Goal: Transaction & Acquisition: Book appointment/travel/reservation

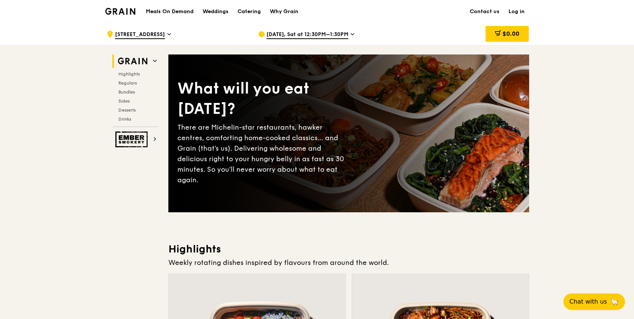
click at [177, 9] on h1 "Meals On Demand" at bounding box center [170, 12] width 48 height 8
click at [185, 12] on h1 "Meals On Demand" at bounding box center [170, 12] width 48 height 8
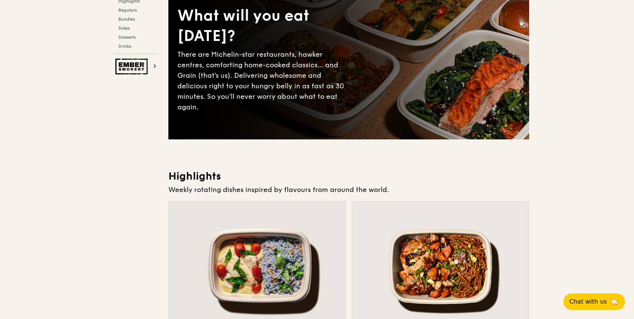
scroll to position [182, 0]
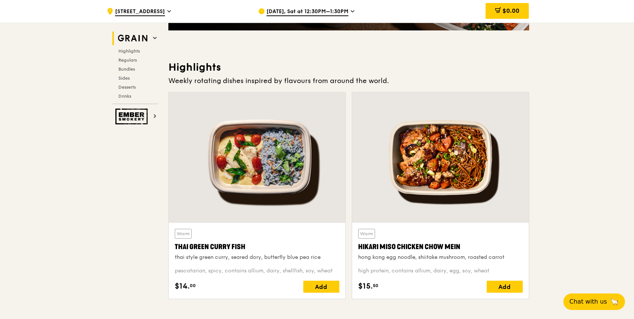
click at [308, 11] on span "Oct 18, Sat at 12:30PM–1:30PM" at bounding box center [307, 12] width 82 height 8
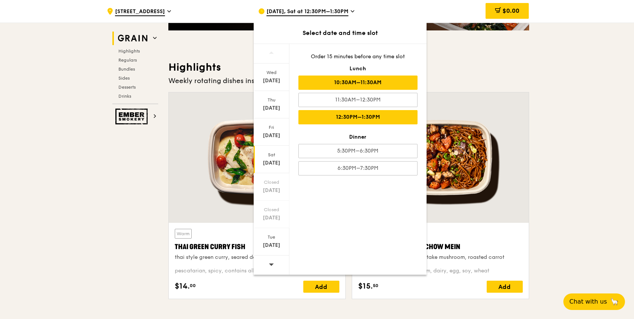
click at [346, 87] on div "10:30AM–11:30AM" at bounding box center [357, 83] width 119 height 14
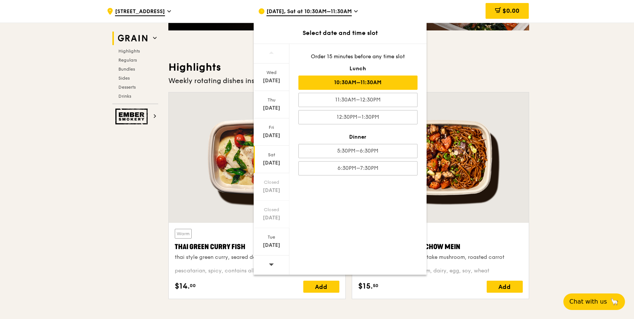
click at [274, 168] on div "Sat Oct 18" at bounding box center [272, 159] width 36 height 27
click at [275, 163] on div "Oct 18" at bounding box center [271, 163] width 33 height 8
click at [325, 287] on div "Add" at bounding box center [321, 287] width 36 height 12
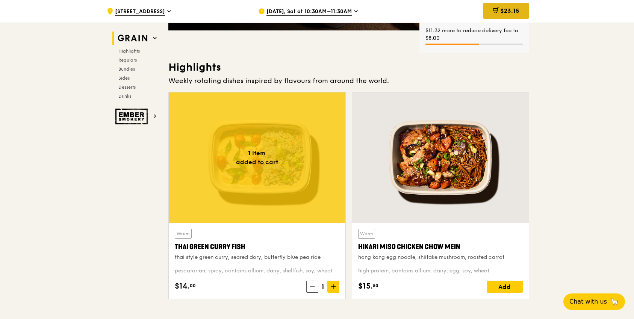
click at [507, 11] on span "$23.15" at bounding box center [509, 10] width 19 height 7
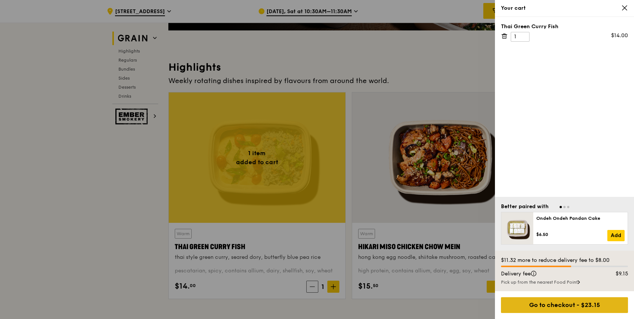
click at [568, 307] on div "Go to checkout - $23.15" at bounding box center [564, 305] width 127 height 16
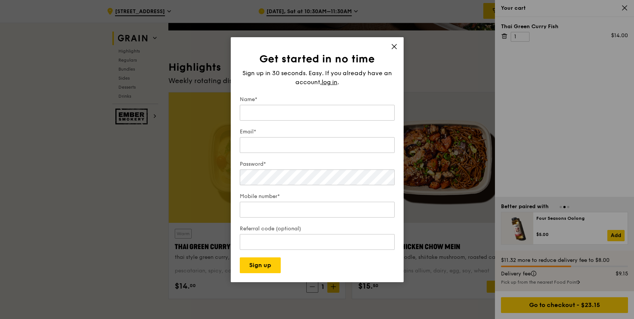
click at [394, 44] on icon at bounding box center [394, 46] width 7 height 7
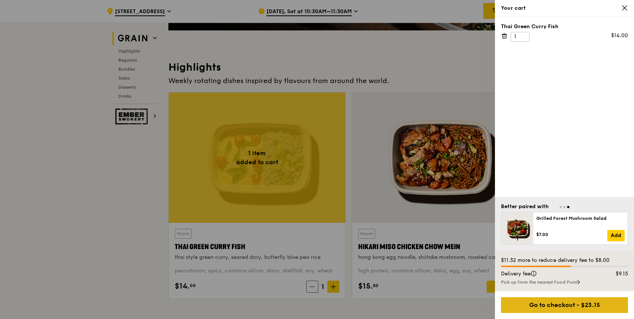
click at [559, 303] on div "Go to checkout - $23.15" at bounding box center [564, 305] width 127 height 16
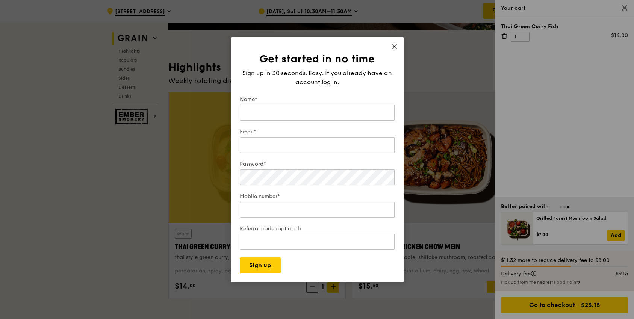
click at [397, 45] on icon at bounding box center [394, 46] width 7 height 7
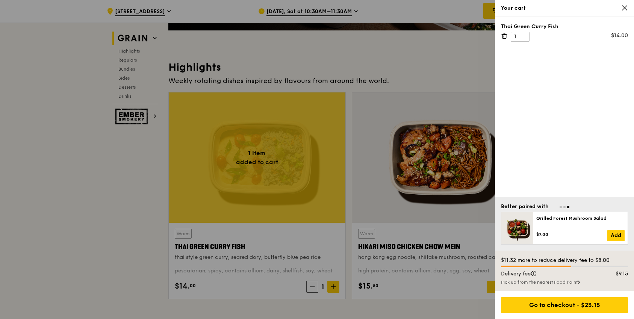
click at [622, 8] on icon at bounding box center [624, 8] width 7 height 7
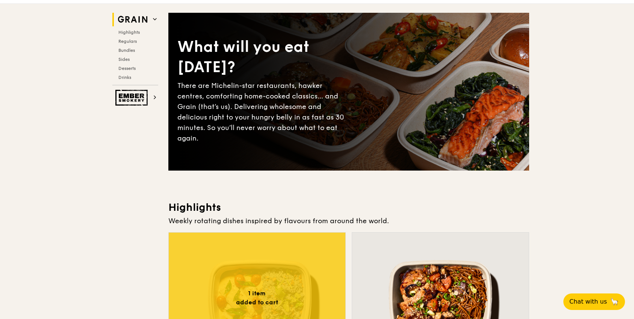
scroll to position [0, 0]
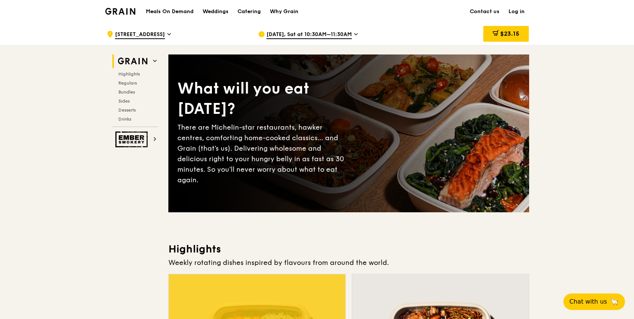
click at [172, 12] on h1 "Meals On Demand" at bounding box center [170, 12] width 48 height 8
click at [254, 11] on div "Catering" at bounding box center [249, 11] width 23 height 23
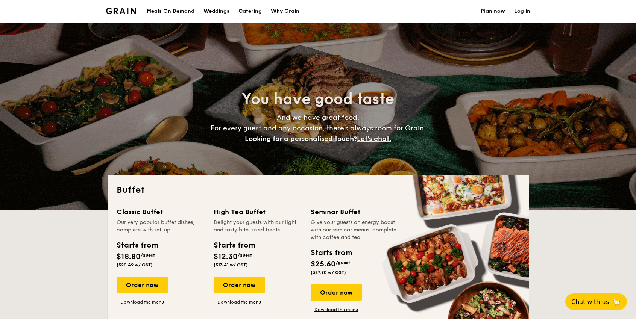
select select
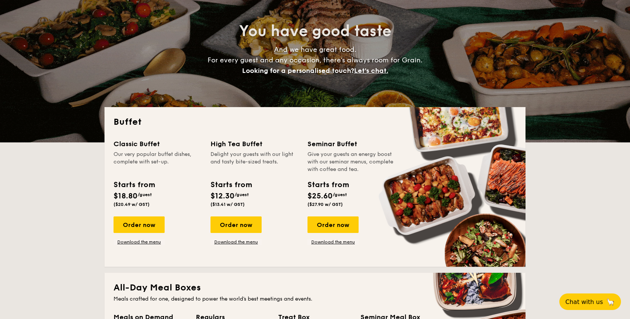
scroll to position [192, 0]
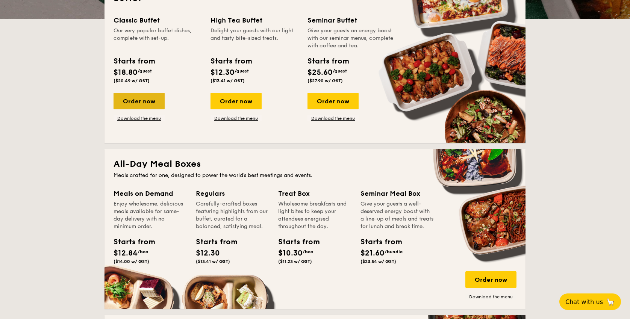
click at [143, 103] on div "Order now" at bounding box center [139, 101] width 51 height 17
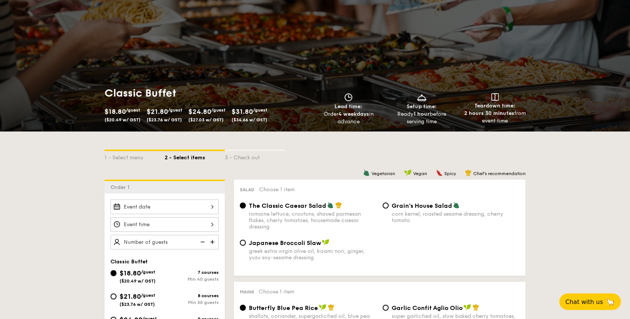
scroll to position [77, 0]
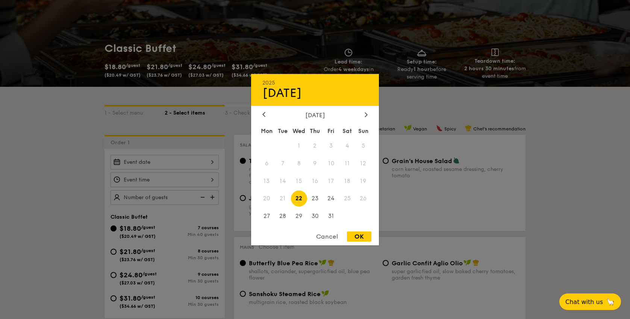
click at [209, 163] on div "2025 Oct 22 October 2025 Mon Tue Wed Thu Fri Sat Sun 1 2 3 4 5 6 7 8 9 10 11 12…" at bounding box center [165, 162] width 108 height 15
click at [303, 199] on span "22" at bounding box center [299, 199] width 16 height 16
click at [360, 235] on div "OK" at bounding box center [359, 237] width 24 height 10
type input "Oct 22, 2025"
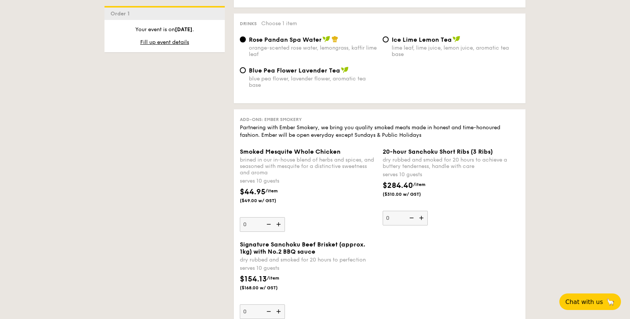
scroll to position [835, 0]
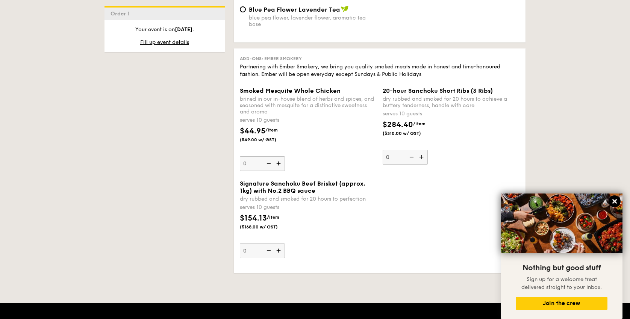
click at [614, 203] on icon at bounding box center [614, 201] width 7 height 7
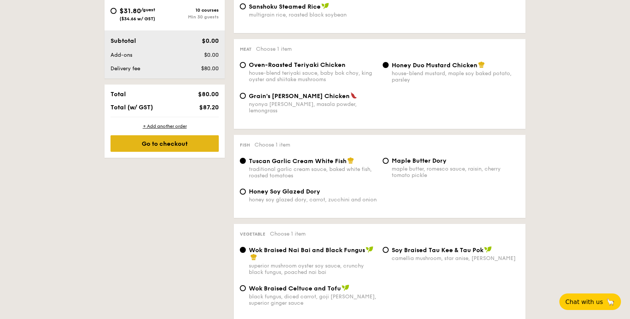
click at [165, 149] on div "Go to checkout" at bounding box center [165, 143] width 108 height 17
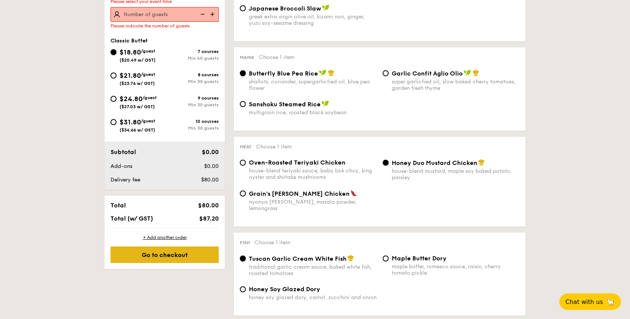
scroll to position [201, 0]
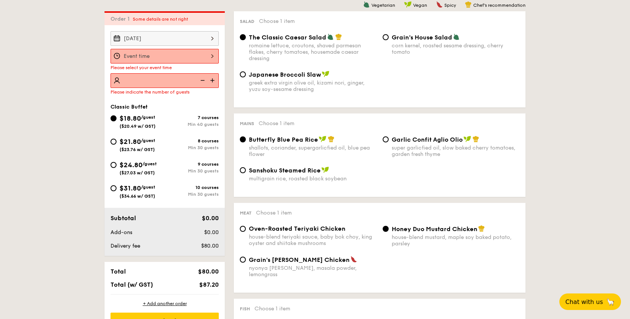
click at [163, 85] on input "number" at bounding box center [165, 80] width 108 height 15
click at [213, 80] on img at bounding box center [212, 80] width 11 height 14
type input "40 guests"
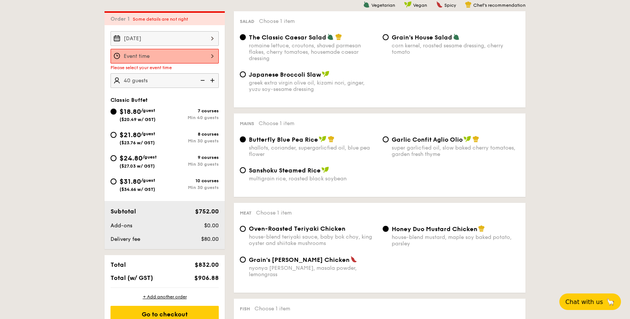
click at [208, 58] on div at bounding box center [165, 56] width 108 height 15
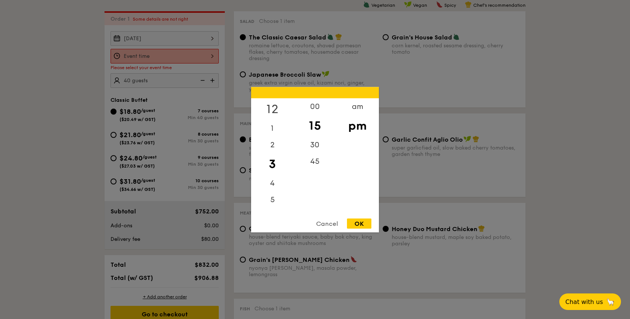
click at [273, 106] on div "12" at bounding box center [272, 109] width 42 height 22
click at [368, 226] on div "OK" at bounding box center [359, 223] width 24 height 10
type input "12:15PM"
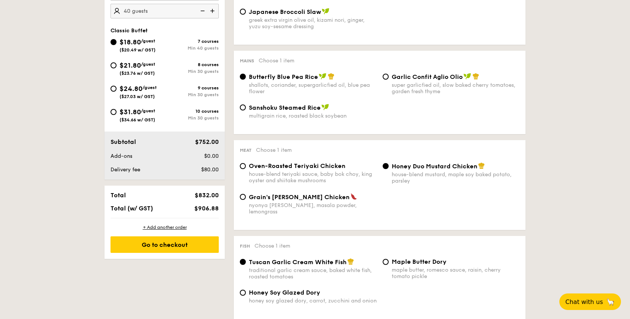
scroll to position [276, 0]
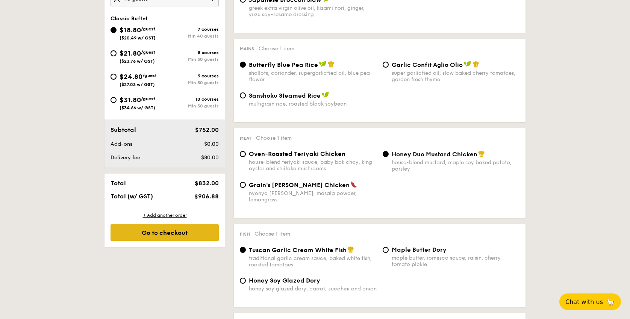
click at [176, 236] on div "Go to checkout" at bounding box center [165, 232] width 108 height 17
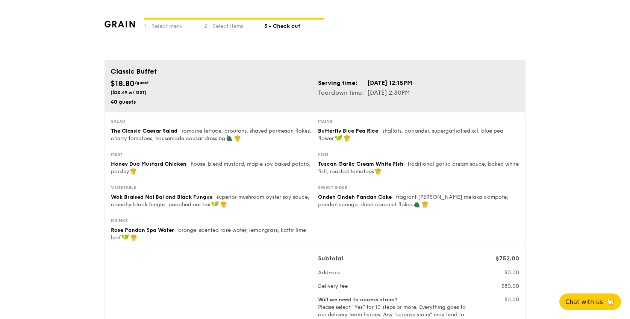
click at [118, 24] on img at bounding box center [119, 24] width 30 height 7
click at [165, 27] on div "1 - Select menu" at bounding box center [174, 25] width 60 height 11
select select
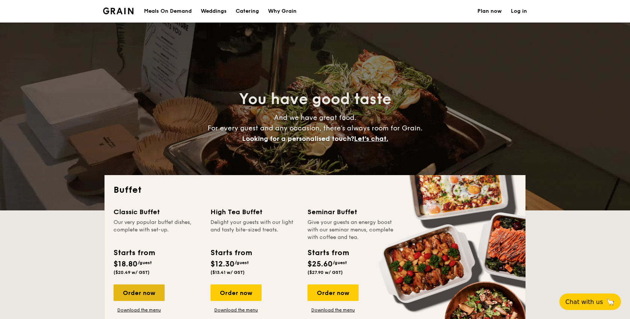
click at [141, 292] on div "Order now" at bounding box center [139, 293] width 51 height 17
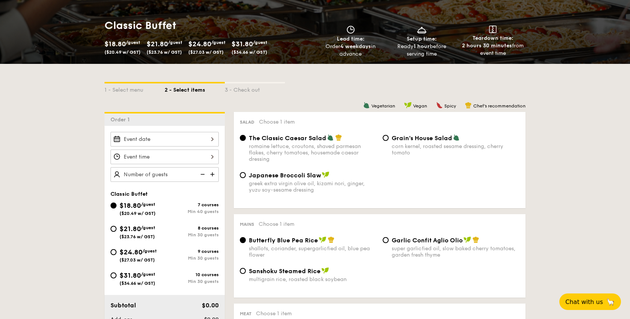
scroll to position [145, 0]
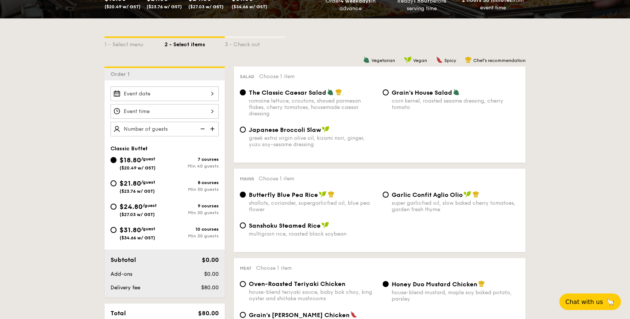
click at [171, 98] on div "2025 Oct 22 October 2025 Mon Tue Wed Thu Fri Sat Sun 1 2 3 4 5 6 7 8 9 10 11 12…" at bounding box center [165, 93] width 108 height 15
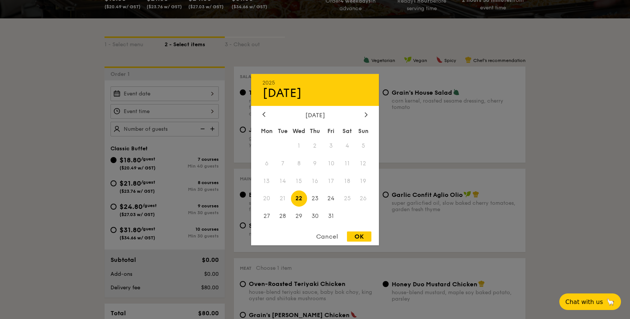
click at [299, 200] on span "22" at bounding box center [299, 199] width 16 height 16
click at [308, 215] on span "30" at bounding box center [315, 216] width 16 height 16
click at [349, 233] on div "OK" at bounding box center [359, 237] width 24 height 10
type input "Oct 30, 2025"
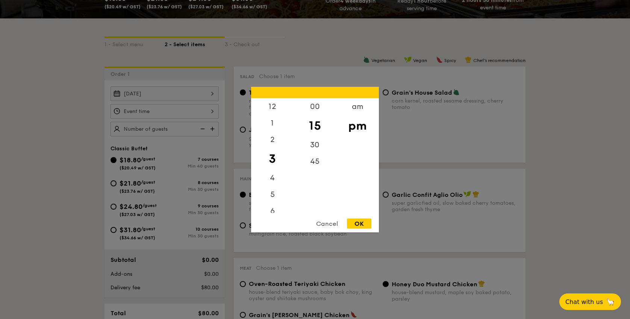
click at [164, 113] on div "12 1 2 3 4 5 6 7 8 9 10 11 00 15 30 45 am pm Cancel OK" at bounding box center [165, 111] width 108 height 15
drag, startPoint x: 358, startPoint y: 225, endPoint x: 354, endPoint y: 224, distance: 3.8
click at [358, 225] on div "OK" at bounding box center [359, 223] width 24 height 10
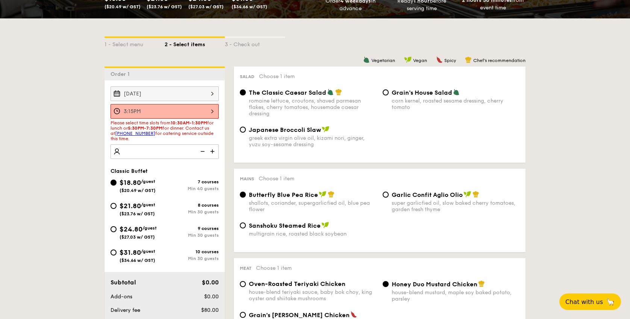
click at [160, 106] on div "3:15PM" at bounding box center [165, 111] width 108 height 15
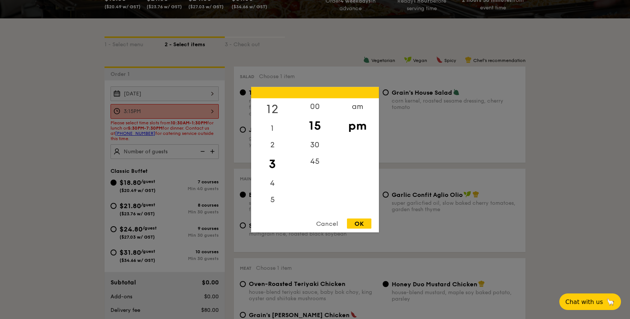
click at [271, 109] on div "12" at bounding box center [272, 109] width 42 height 22
click at [360, 223] on div "OK" at bounding box center [359, 223] width 24 height 10
type input "12:15PM"
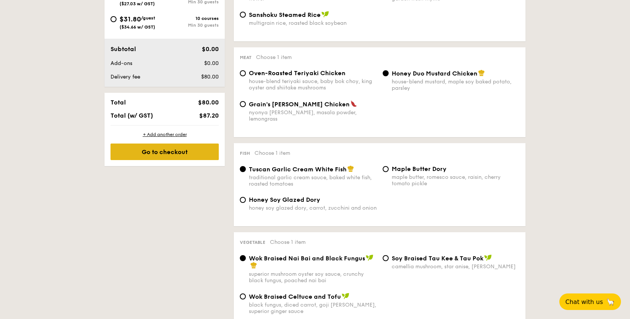
click at [179, 153] on div "Go to checkout" at bounding box center [165, 152] width 108 height 17
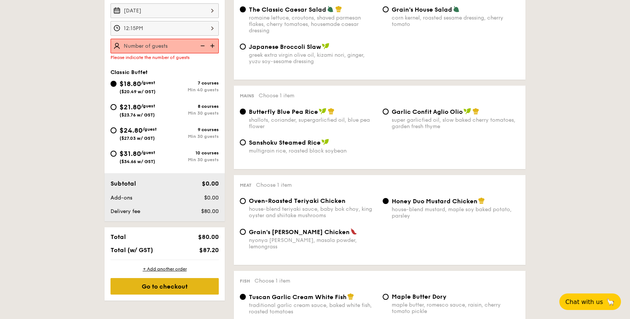
scroll to position [201, 0]
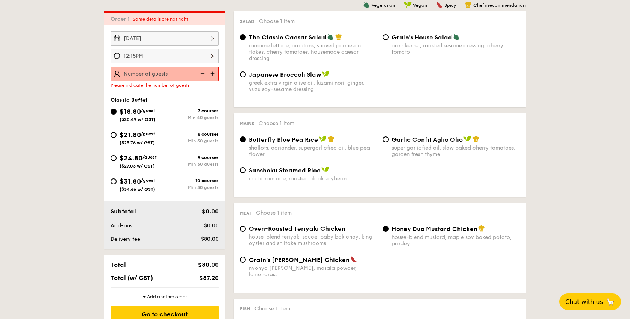
click at [213, 74] on img at bounding box center [212, 74] width 11 height 14
type input "40 guests"
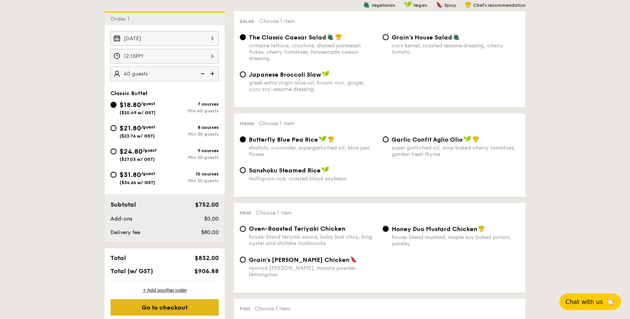
click at [169, 305] on div "Go to checkout" at bounding box center [165, 307] width 108 height 17
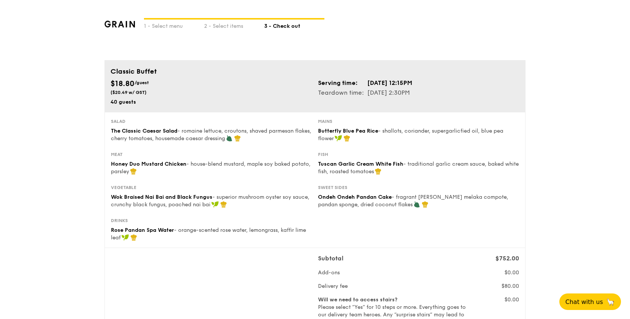
click at [116, 26] on img at bounding box center [119, 24] width 30 height 7
click at [117, 23] on img at bounding box center [119, 24] width 30 height 7
click at [152, 27] on div "1 - Select menu" at bounding box center [174, 25] width 60 height 11
select select
